Goal: Manage account settings

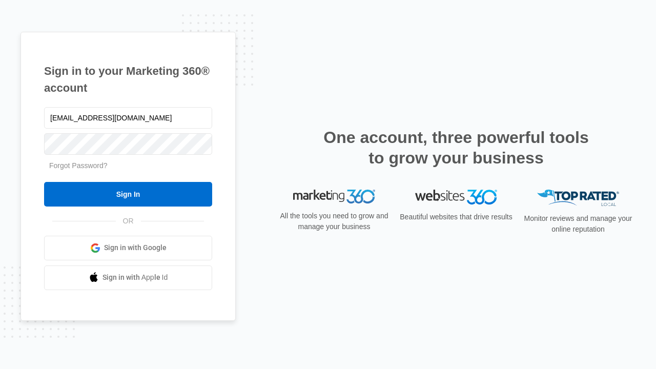
type input "dankie614@gmail.com"
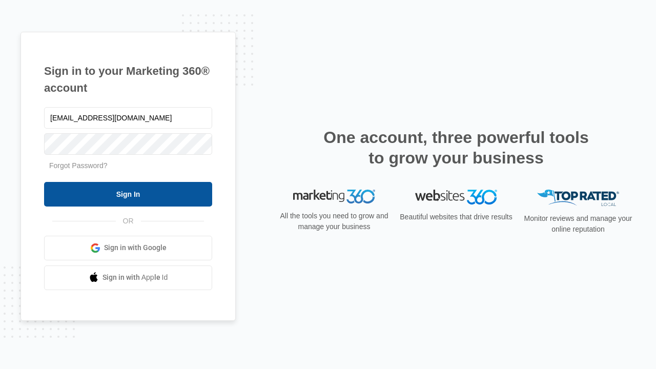
click at [128, 194] on input "Sign In" at bounding box center [128, 194] width 168 height 25
